Goal: Task Accomplishment & Management: Manage account settings

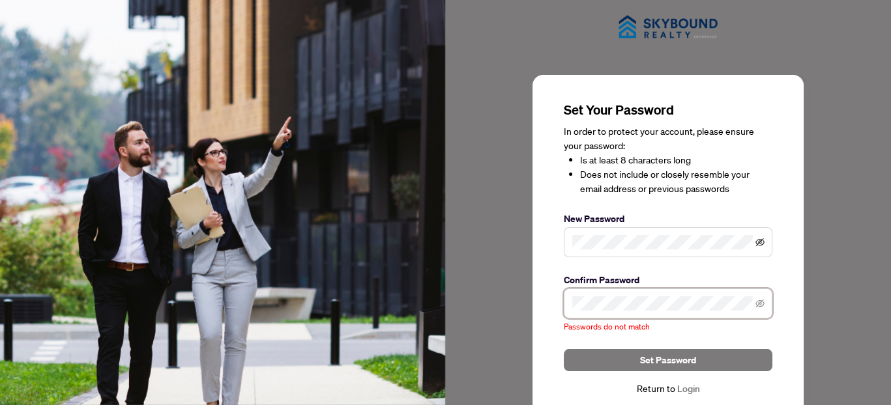
click at [760, 245] on icon "eye-invisible" at bounding box center [759, 243] width 9 height 8
click at [760, 300] on icon "eye-invisible" at bounding box center [759, 304] width 9 height 8
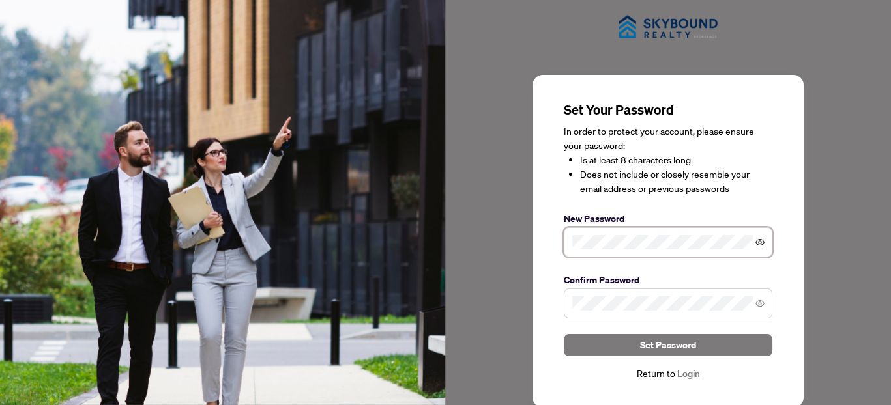
click at [760, 240] on icon "eye" at bounding box center [759, 242] width 9 height 9
click at [759, 304] on icon "eye" at bounding box center [759, 303] width 9 height 7
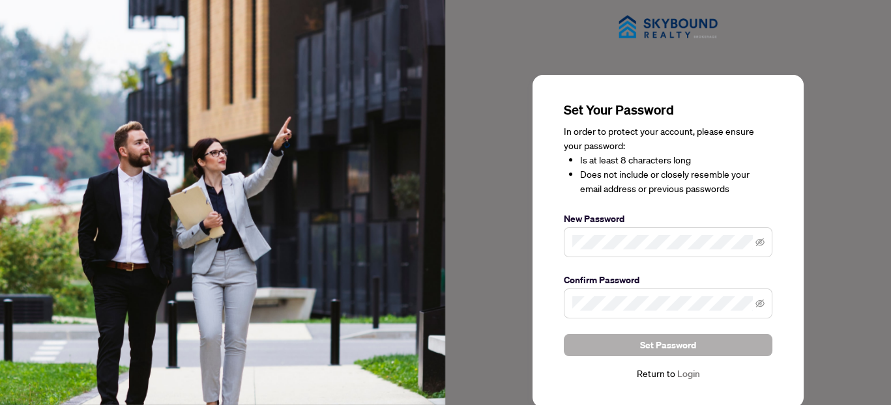
click at [701, 344] on button "Set Password" at bounding box center [668, 345] width 209 height 22
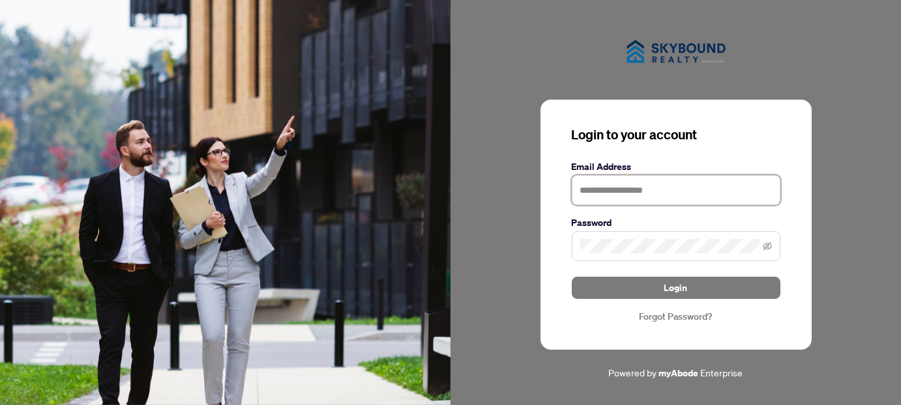
click at [674, 194] on input "text" at bounding box center [676, 190] width 209 height 30
type input "**********"
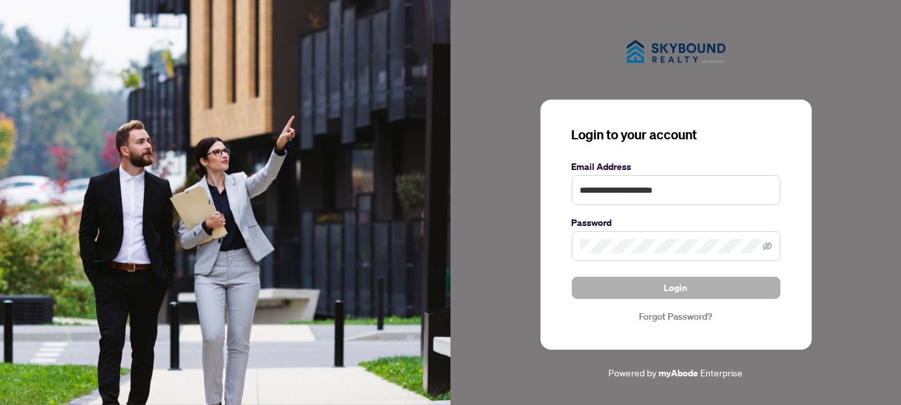
click at [675, 290] on span "Login" at bounding box center [675, 288] width 23 height 21
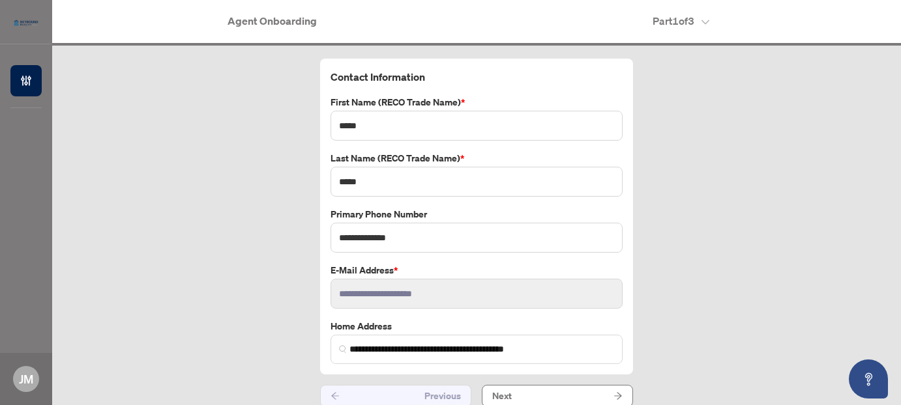
scroll to position [11, 0]
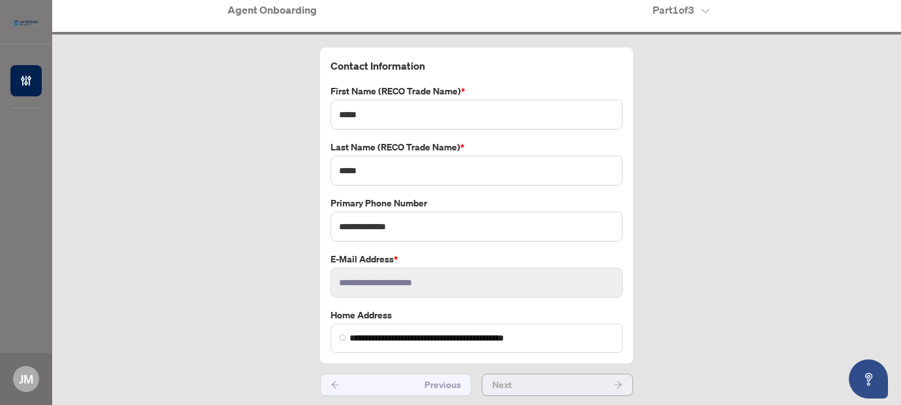
click at [534, 380] on button "Next" at bounding box center [557, 385] width 151 height 22
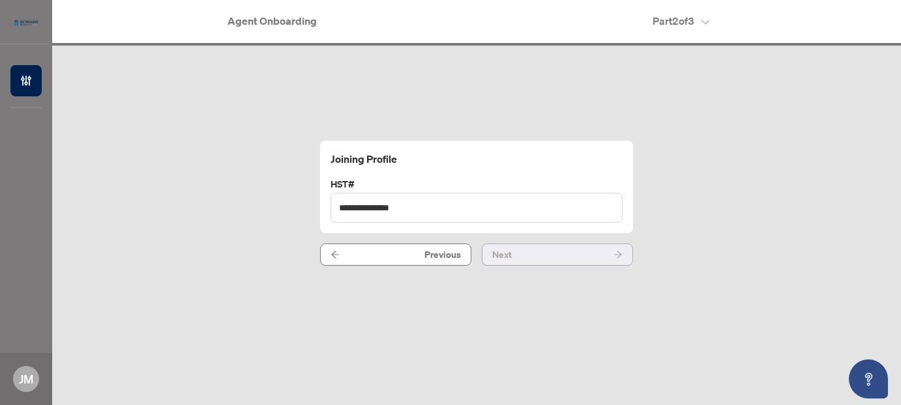
click at [528, 253] on button "Next" at bounding box center [557, 255] width 151 height 22
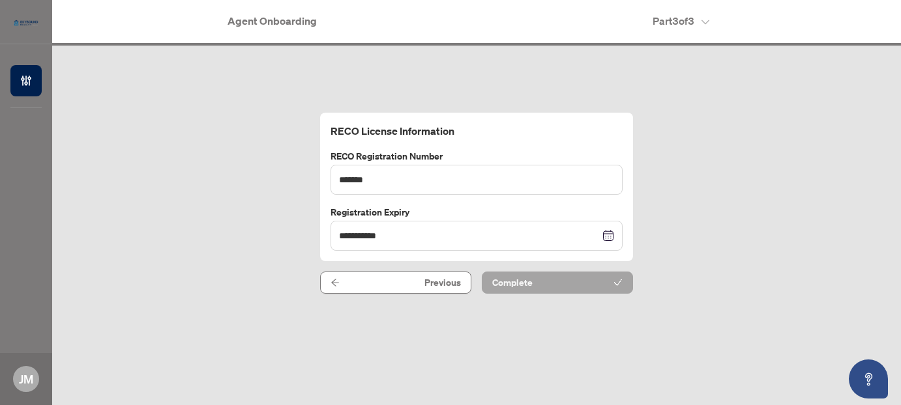
click at [539, 280] on button "Complete" at bounding box center [557, 283] width 151 height 22
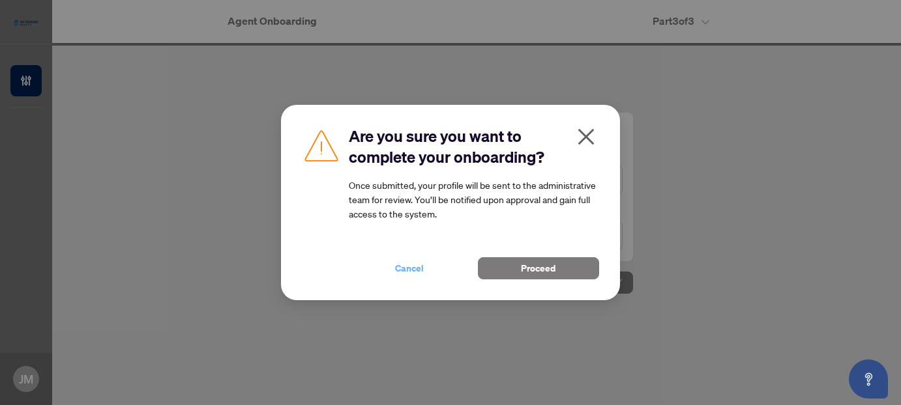
click at [403, 271] on span "Cancel" at bounding box center [409, 268] width 29 height 21
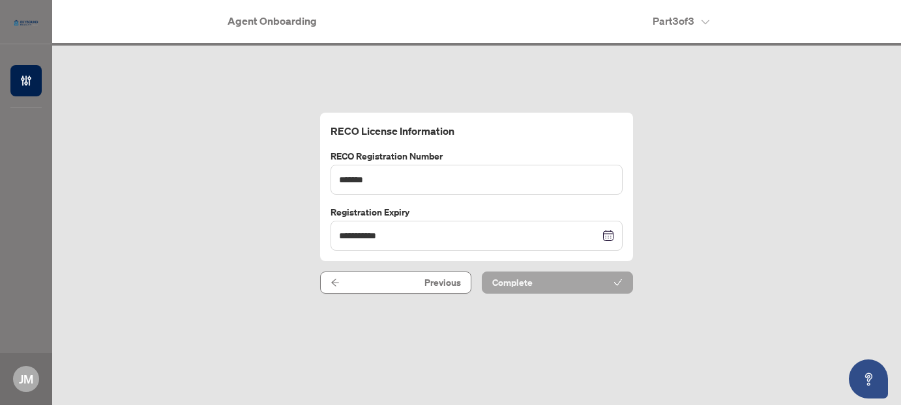
click at [519, 280] on span "Complete" at bounding box center [512, 282] width 40 height 21
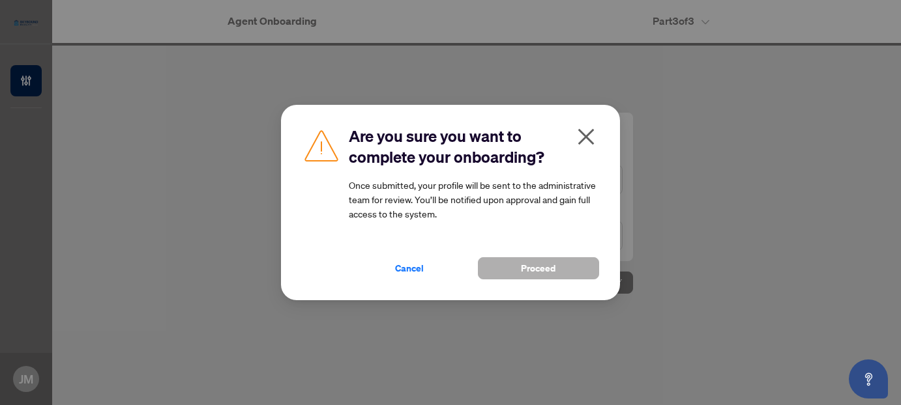
click at [525, 268] on span "Proceed" at bounding box center [538, 268] width 35 height 21
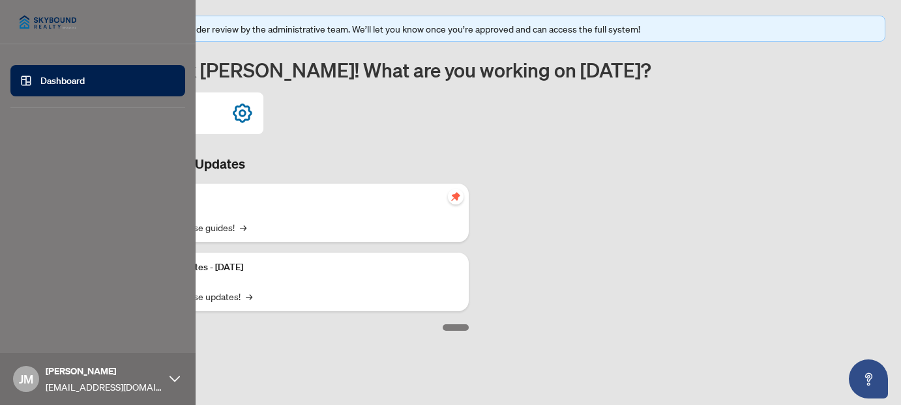
click at [171, 384] on icon at bounding box center [174, 379] width 10 height 10
click at [53, 299] on span "Logout" at bounding box center [52, 301] width 29 height 21
